Goal: Check status: Check status

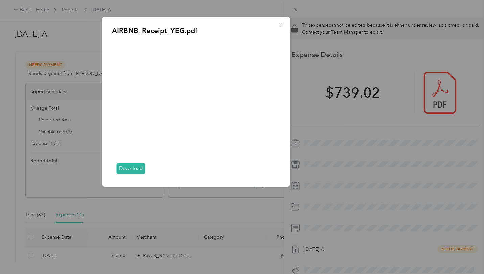
scroll to position [206, 0]
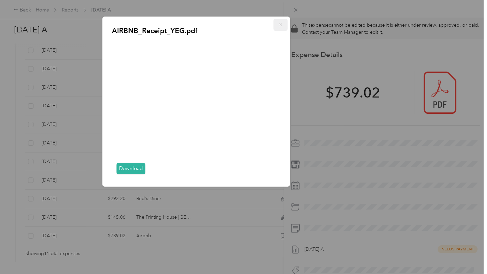
click at [279, 24] on icon "button" at bounding box center [280, 25] width 3 height 3
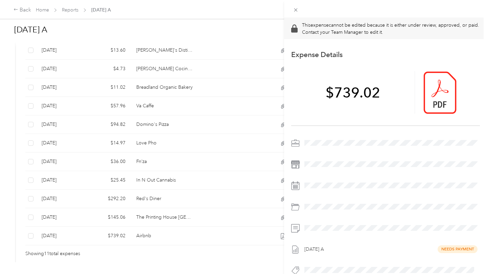
click at [210, 187] on div "This expense cannot be edited because it is either under review, approved, or p…" at bounding box center [243, 137] width 487 height 274
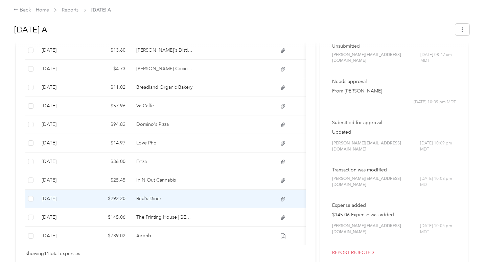
click at [217, 190] on td at bounding box center [232, 199] width 68 height 19
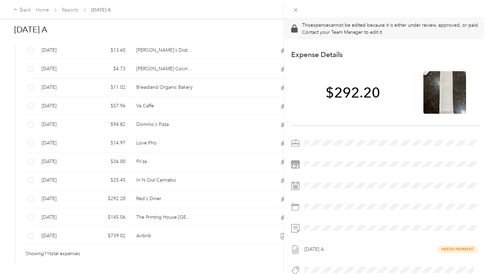
click at [191, 191] on div "This expense cannot be edited because it is either under review, approved, or p…" at bounding box center [243, 137] width 487 height 274
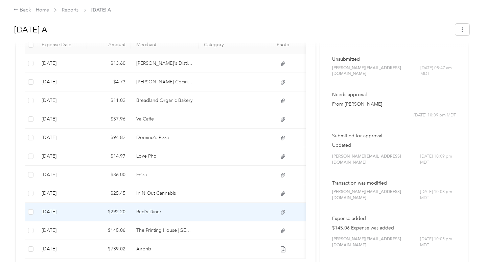
scroll to position [190, 0]
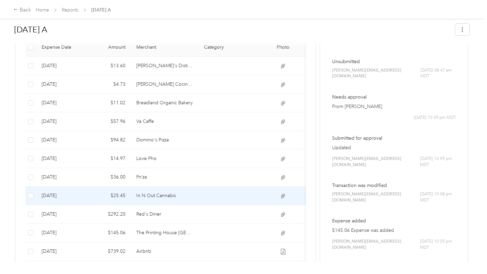
click at [213, 189] on td at bounding box center [232, 196] width 68 height 19
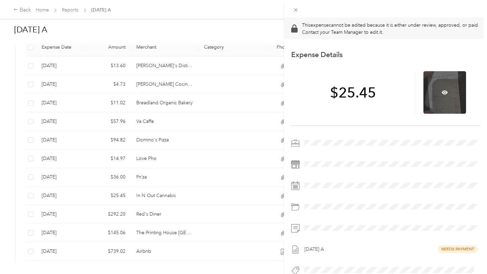
click at [441, 87] on div at bounding box center [444, 92] width 43 height 43
click at [445, 90] on icon at bounding box center [444, 93] width 6 height 6
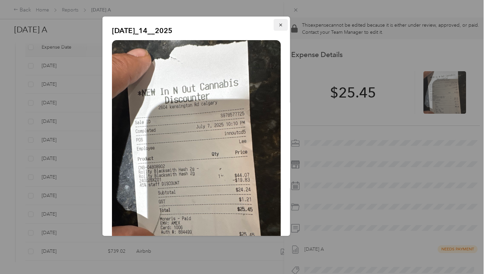
click at [280, 25] on icon "button" at bounding box center [280, 25] width 3 height 3
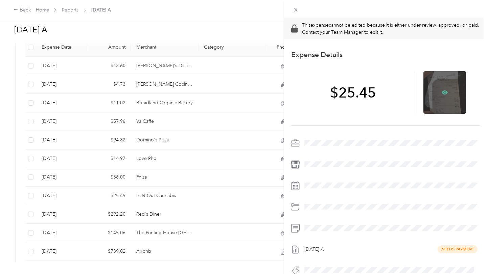
click at [443, 91] on icon at bounding box center [444, 92] width 6 height 4
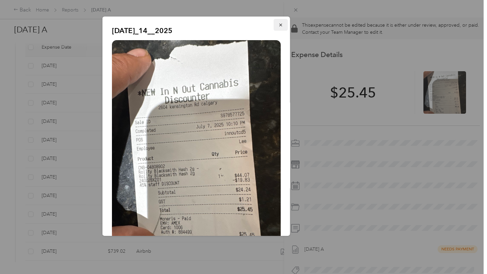
click at [281, 25] on icon "button" at bounding box center [280, 25] width 5 height 5
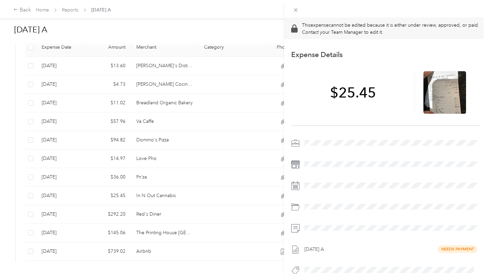
click at [186, 171] on div "This expense cannot be edited because it is either under review, approved, or p…" at bounding box center [243, 137] width 487 height 274
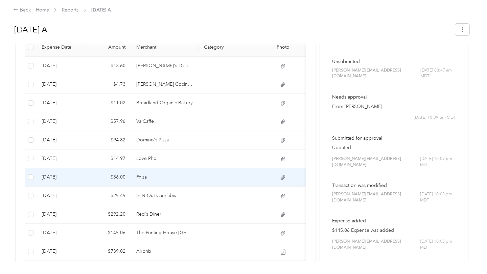
click at [186, 171] on td "Fn’za" at bounding box center [165, 177] width 68 height 19
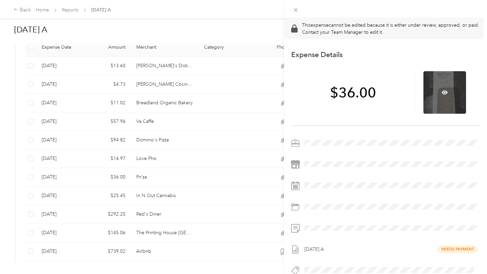
click at [434, 88] on div at bounding box center [444, 92] width 43 height 43
click at [445, 91] on icon at bounding box center [444, 92] width 6 height 4
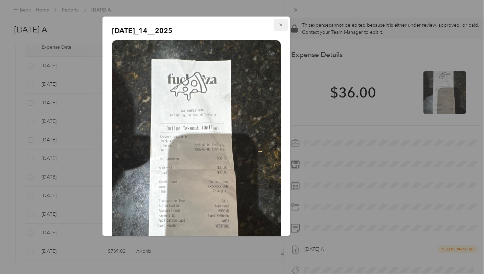
click at [279, 22] on span "button" at bounding box center [280, 25] width 5 height 6
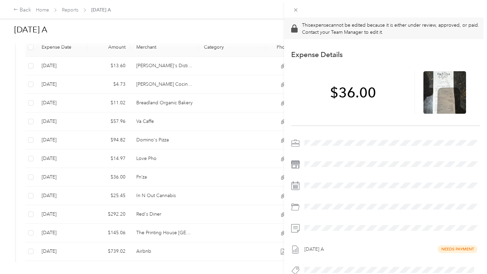
click at [181, 150] on div "This expense cannot be edited because it is either under review, approved, or p…" at bounding box center [243, 137] width 487 height 274
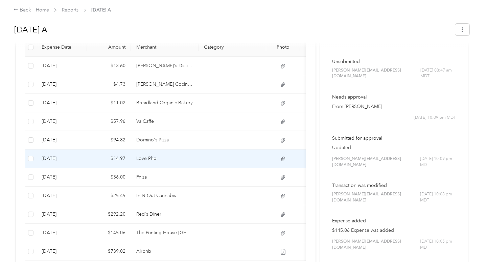
click at [187, 154] on td "Love Pho" at bounding box center [165, 159] width 68 height 19
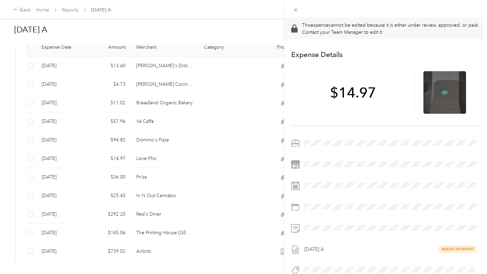
click at [445, 94] on icon at bounding box center [444, 92] width 6 height 4
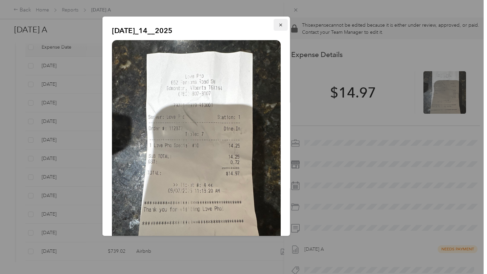
click at [281, 26] on icon "button" at bounding box center [280, 25] width 5 height 5
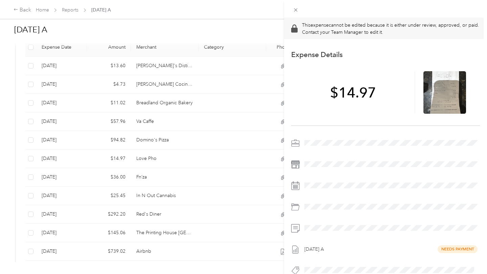
click at [198, 128] on div "This expense cannot be edited because it is either under review, approved, or p…" at bounding box center [243, 137] width 487 height 274
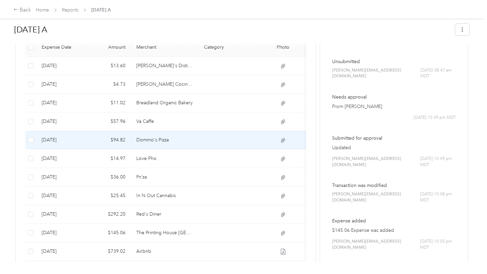
click at [198, 131] on td at bounding box center [232, 140] width 68 height 19
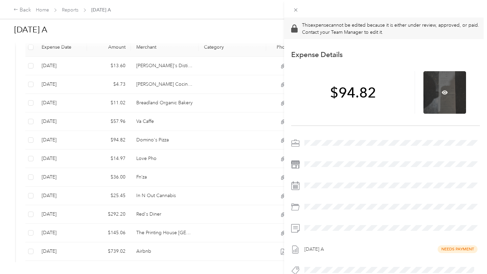
click at [447, 92] on div at bounding box center [444, 92] width 43 height 43
click at [445, 92] on icon at bounding box center [444, 93] width 6 height 6
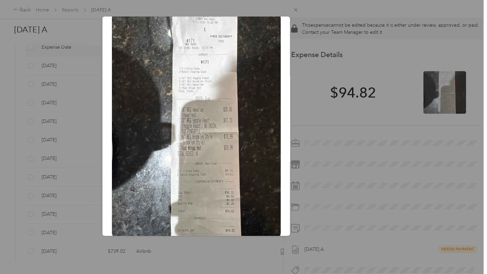
scroll to position [29, 0]
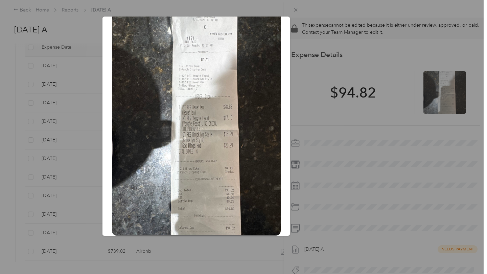
click at [293, 11] on div at bounding box center [243, 137] width 487 height 274
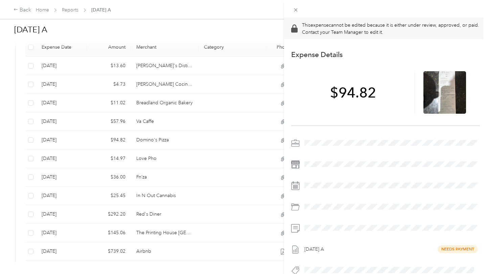
click at [187, 115] on div "This expense cannot be edited because it is either under review, approved, or p…" at bounding box center [243, 137] width 487 height 274
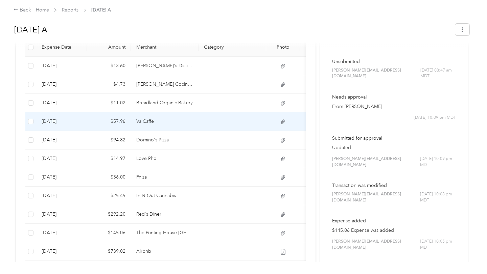
click at [187, 115] on td "Va Caffe" at bounding box center [165, 122] width 68 height 19
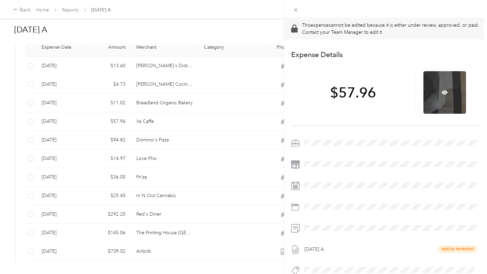
click at [444, 89] on div at bounding box center [444, 92] width 43 height 43
click at [444, 93] on icon at bounding box center [444, 93] width 2 height 2
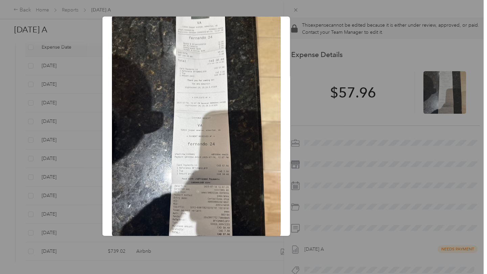
scroll to position [38, 0]
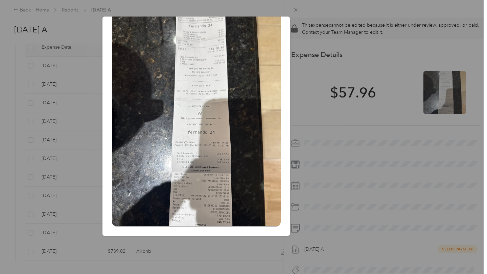
click at [323, 143] on div "[DATE]_14__2025" at bounding box center [337, 128] width 188 height 222
click at [298, 9] on div at bounding box center [243, 137] width 487 height 274
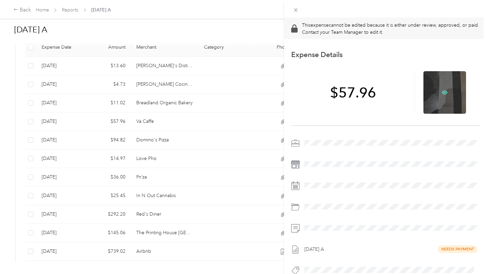
click at [443, 93] on icon at bounding box center [444, 92] width 6 height 4
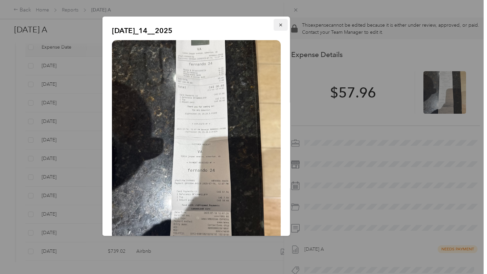
click at [280, 23] on icon "button" at bounding box center [280, 25] width 5 height 5
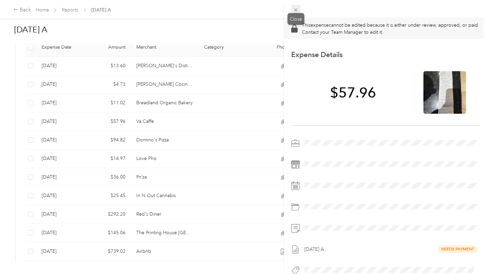
click at [294, 10] on icon at bounding box center [296, 10] width 6 height 6
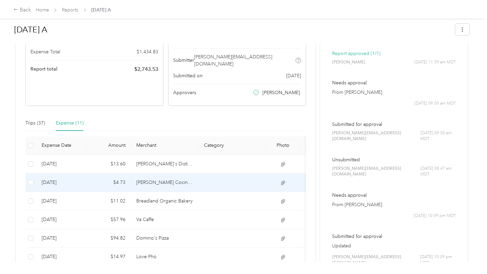
scroll to position [90, 0]
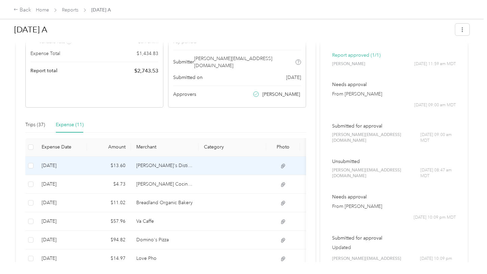
click at [185, 162] on td "[PERSON_NAME]'s Distilling" at bounding box center [165, 166] width 68 height 19
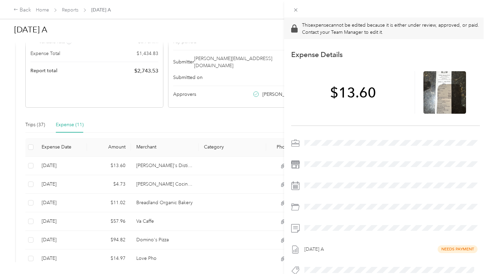
click at [212, 109] on div "This expense cannot be edited because it is either under review, approved, or p…" at bounding box center [243, 137] width 487 height 274
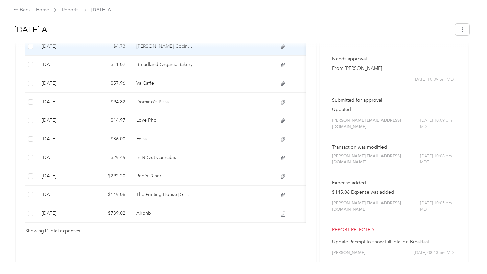
scroll to position [237, 0]
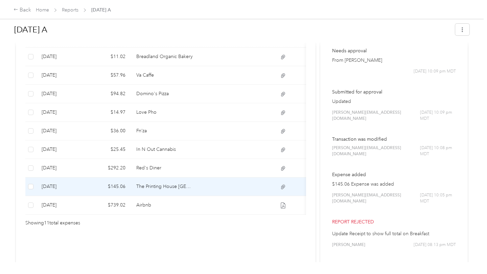
click at [163, 180] on td "The Printing House [GEOGRAPHIC_DATA]" at bounding box center [165, 187] width 68 height 19
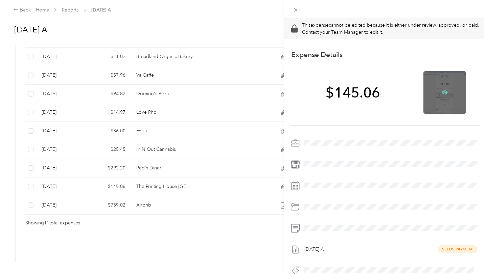
click at [442, 91] on icon at bounding box center [444, 92] width 6 height 4
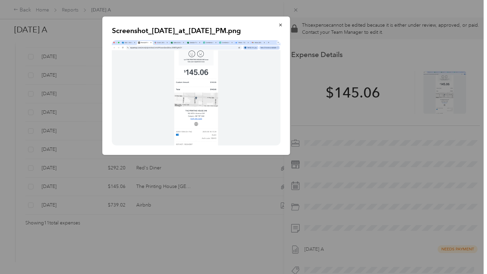
click at [204, 103] on img at bounding box center [196, 92] width 169 height 105
click at [282, 26] on icon "button" at bounding box center [280, 25] width 5 height 5
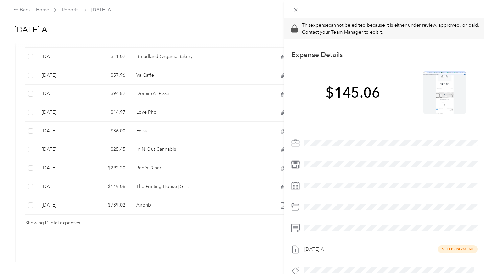
click at [164, 164] on div "This expense cannot be edited because it is either under review, approved, or p…" at bounding box center [243, 137] width 487 height 274
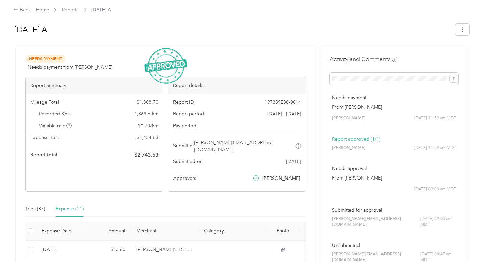
scroll to position [0, 0]
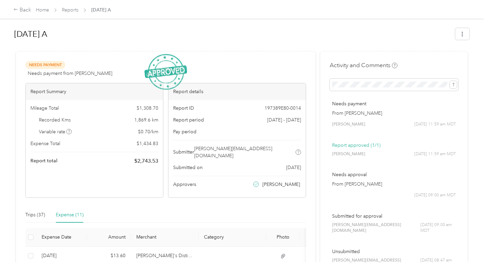
click at [275, 49] on div at bounding box center [241, 48] width 455 height 7
click at [19, 8] on div "Back" at bounding box center [23, 10] width 18 height 8
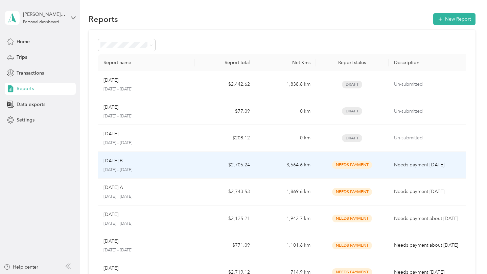
click at [155, 171] on p "[DATE] - [DATE]" at bounding box center [146, 170] width 86 height 6
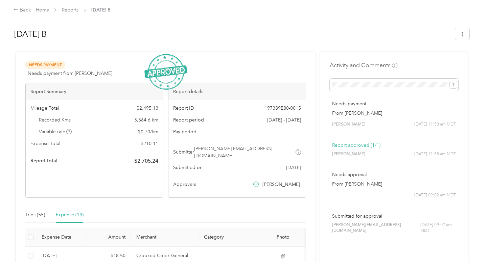
drag, startPoint x: 136, startPoint y: 108, endPoint x: 151, endPoint y: 108, distance: 15.5
click at [149, 108] on div "Mileage Total $ 2,495.13" at bounding box center [94, 108] width 128 height 7
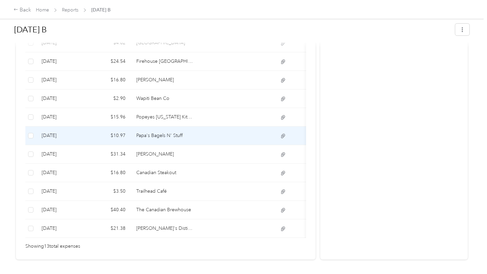
scroll to position [264, 0]
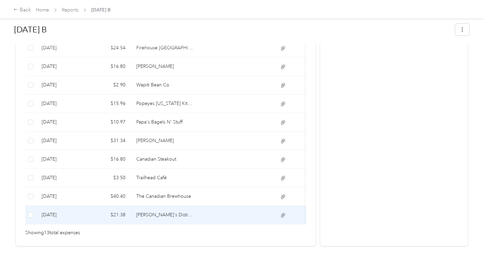
click at [195, 210] on td "[PERSON_NAME]'s Distilling" at bounding box center [165, 215] width 68 height 19
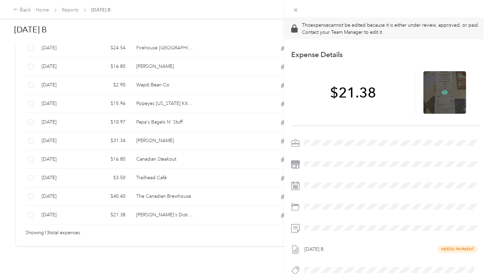
click at [444, 90] on icon at bounding box center [444, 93] width 6 height 6
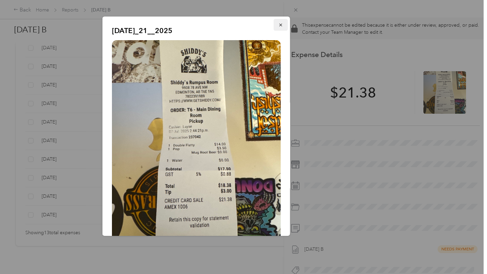
click at [280, 25] on icon "button" at bounding box center [280, 25] width 5 height 5
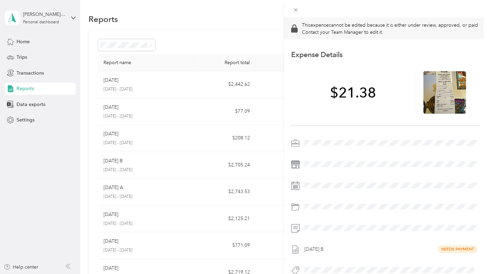
click at [153, 191] on div "This expense cannot be edited because it is either under review, approved, or p…" at bounding box center [243, 137] width 487 height 274
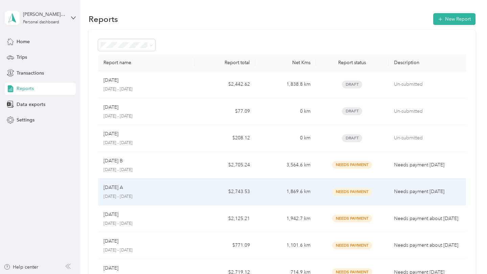
click at [153, 191] on div "[DATE] A" at bounding box center [146, 187] width 86 height 7
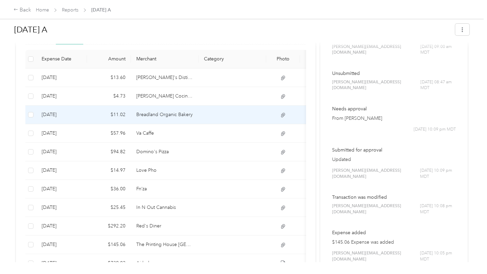
scroll to position [159, 0]
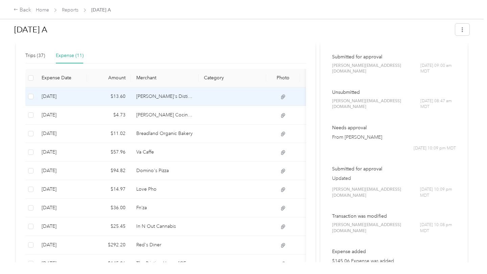
click at [182, 90] on td "[PERSON_NAME]'s Distilling" at bounding box center [165, 97] width 68 height 19
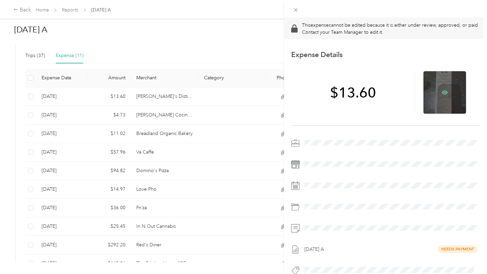
click at [443, 91] on icon at bounding box center [444, 92] width 6 height 4
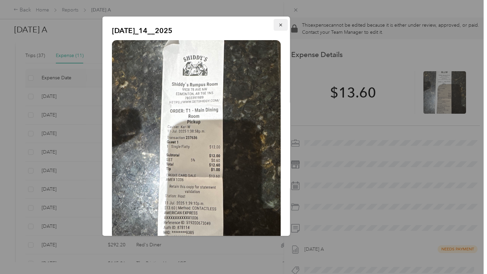
click at [278, 26] on icon "button" at bounding box center [280, 25] width 5 height 5
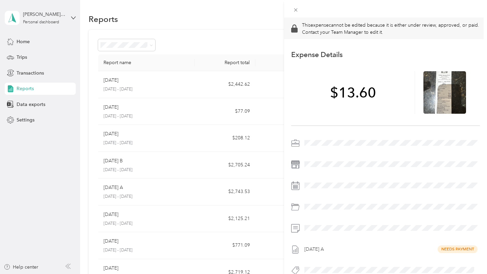
click at [167, 168] on div "This expense cannot be edited because it is either under review, approved, or p…" at bounding box center [243, 137] width 487 height 274
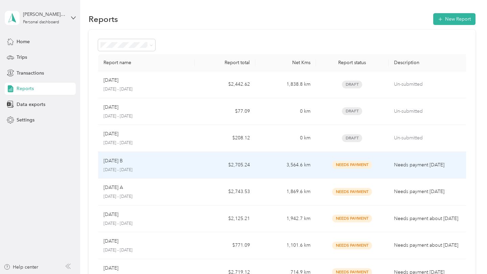
click at [167, 168] on p "[DATE] - [DATE]" at bounding box center [146, 170] width 86 height 6
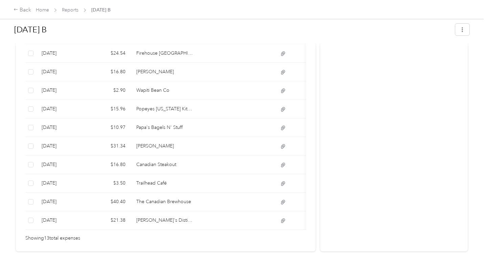
scroll to position [264, 0]
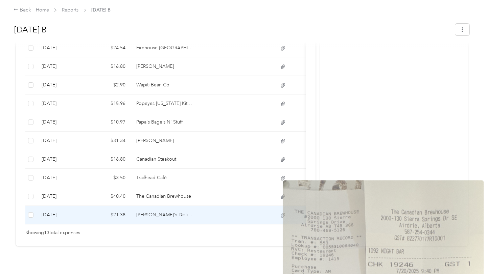
click at [191, 217] on td "[PERSON_NAME]'s Distilling" at bounding box center [165, 215] width 68 height 19
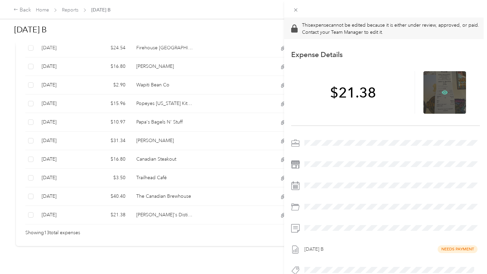
click at [444, 93] on icon at bounding box center [444, 93] width 2 height 2
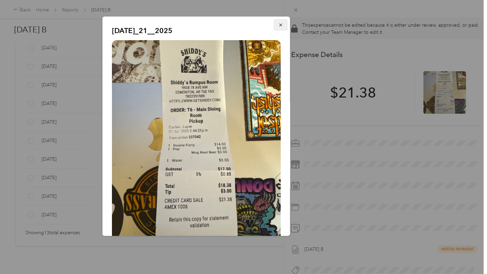
click at [285, 22] on button "button" at bounding box center [280, 25] width 14 height 12
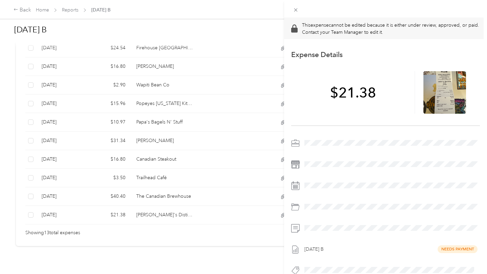
click at [184, 189] on div "This expense cannot be edited because it is either under review, approved, or p…" at bounding box center [243, 137] width 487 height 274
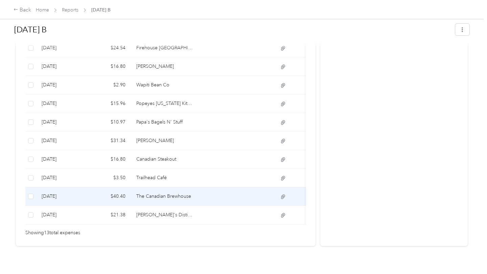
click at [184, 189] on td "The Canadian Brewhouse" at bounding box center [165, 197] width 68 height 19
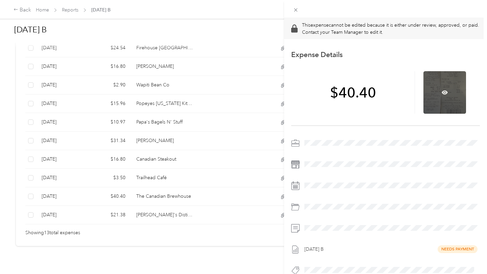
click at [445, 81] on div at bounding box center [444, 92] width 43 height 43
click at [445, 93] on icon at bounding box center [444, 93] width 2 height 2
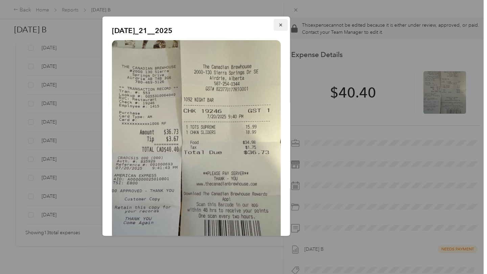
click at [280, 22] on span "button" at bounding box center [280, 25] width 5 height 6
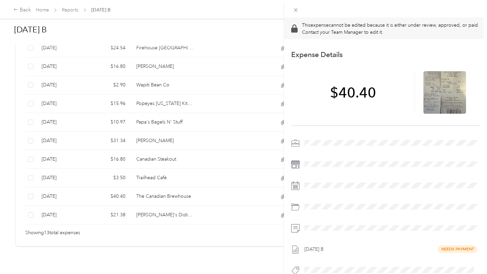
click at [20, 9] on div "This expense cannot be edited because it is either under review, approved, or p…" at bounding box center [243, 137] width 487 height 274
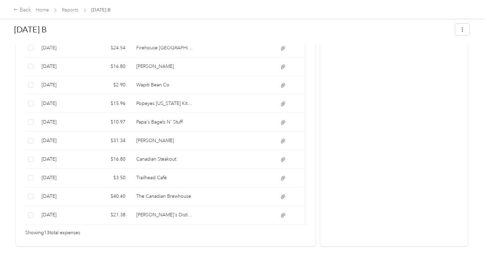
click at [20, 9] on div "Back" at bounding box center [23, 10] width 18 height 8
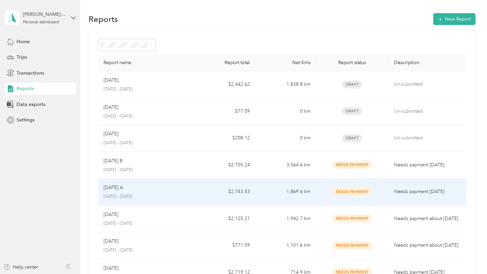
click at [123, 191] on p "[DATE] A" at bounding box center [113, 187] width 20 height 7
